Goal: Information Seeking & Learning: Learn about a topic

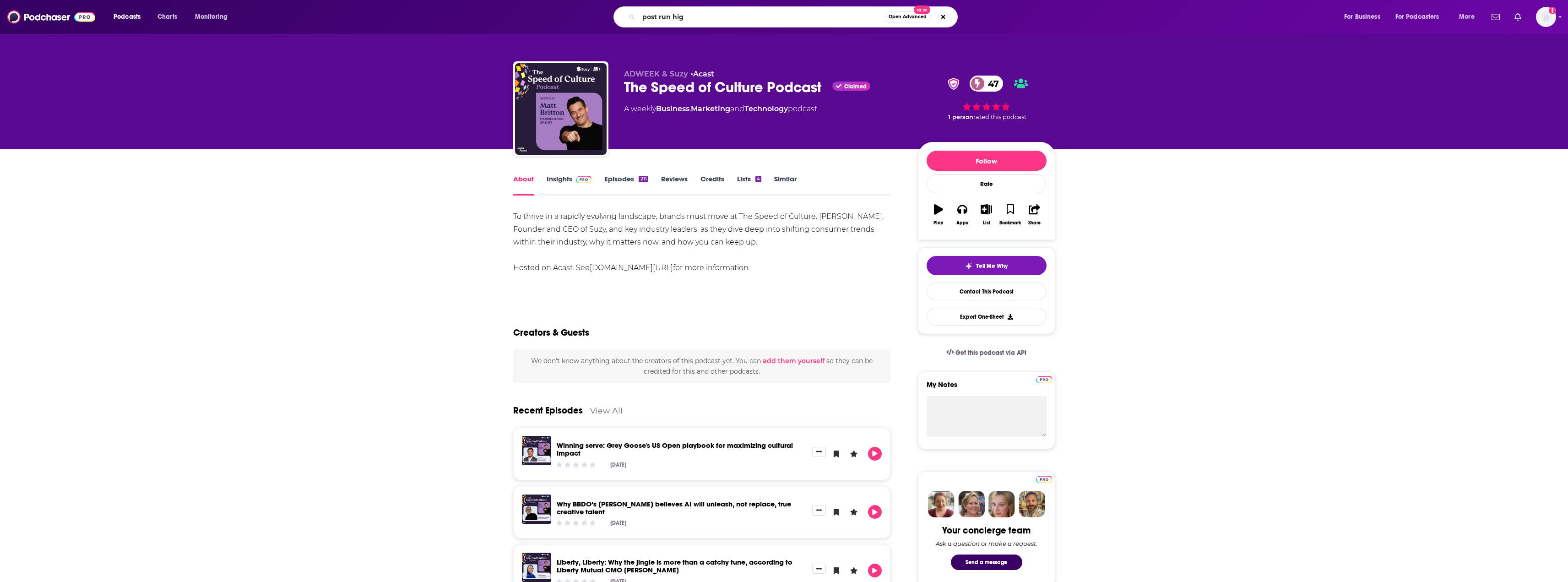
type input "post run high"
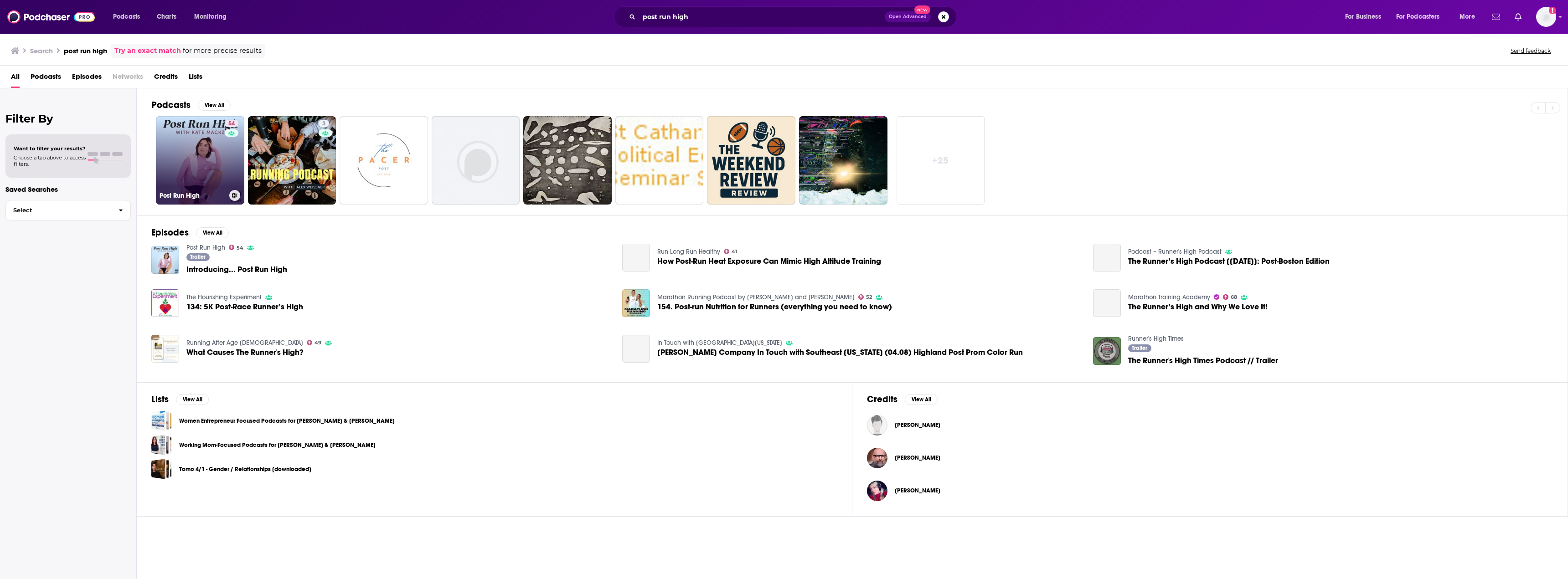
click at [211, 167] on link "54 Post Run High" at bounding box center [200, 161] width 89 height 89
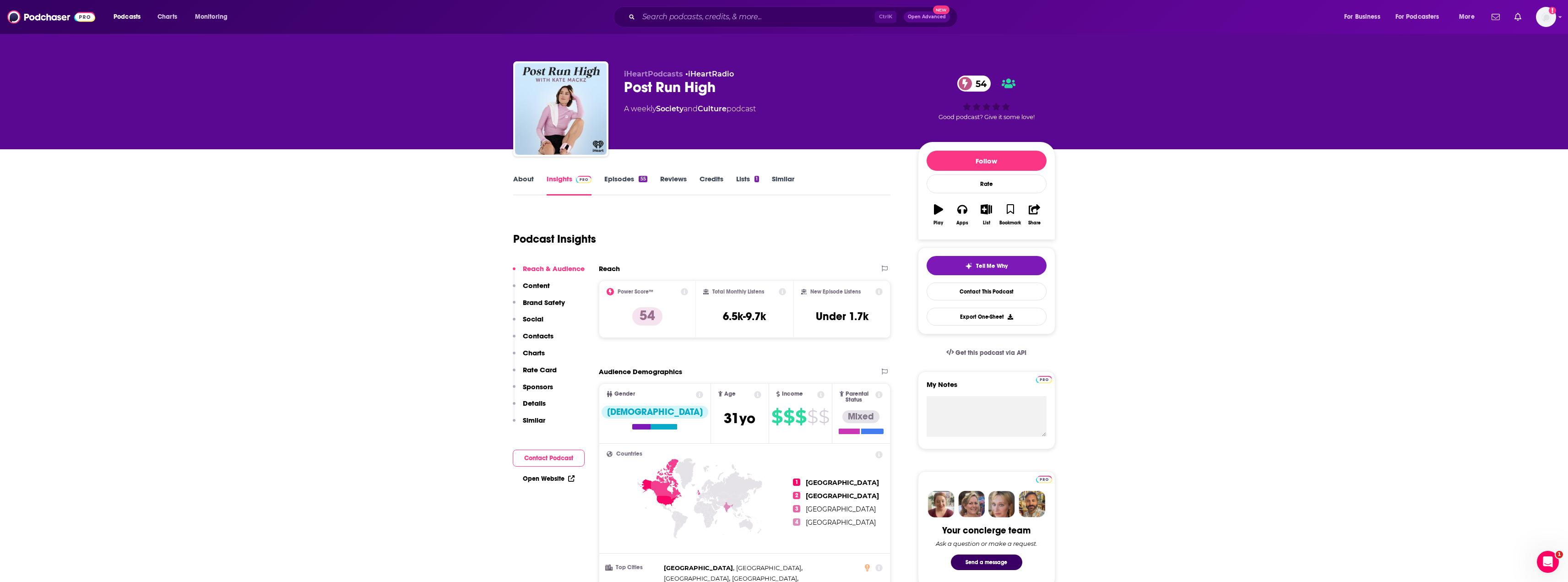
click at [521, 186] on link "About" at bounding box center [523, 185] width 21 height 21
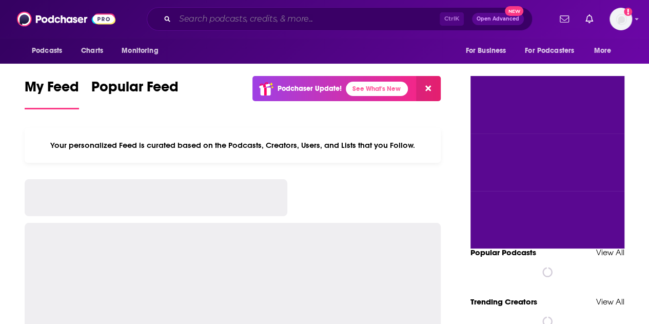
click at [309, 14] on input "Search podcasts, credits, & more..." at bounding box center [307, 19] width 265 height 16
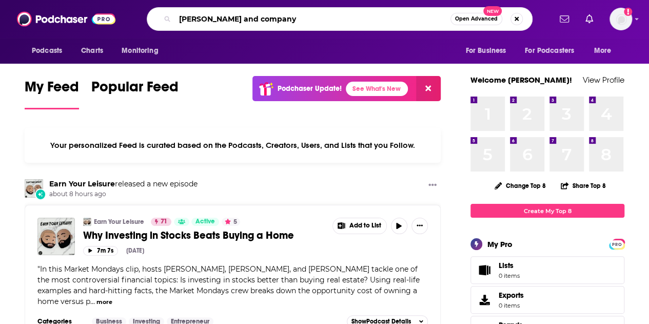
type input "carrigan and company"
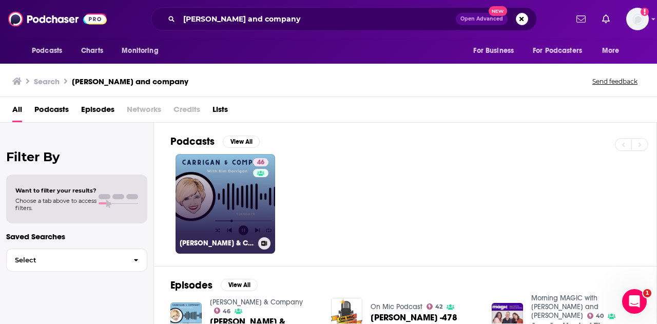
click at [183, 208] on link "46 Carrigan & Company" at bounding box center [225, 204] width 100 height 100
